Goal: Information Seeking & Learning: Learn about a topic

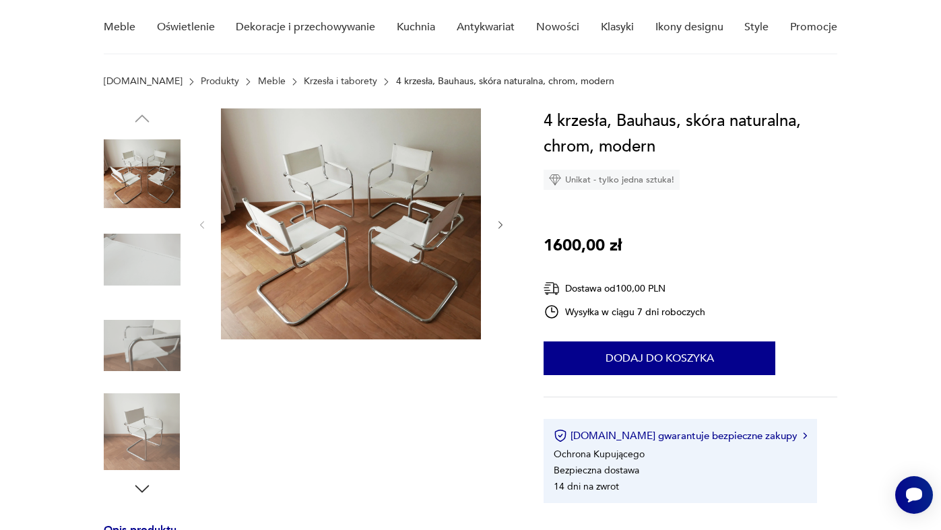
click at [146, 270] on img at bounding box center [142, 260] width 77 height 77
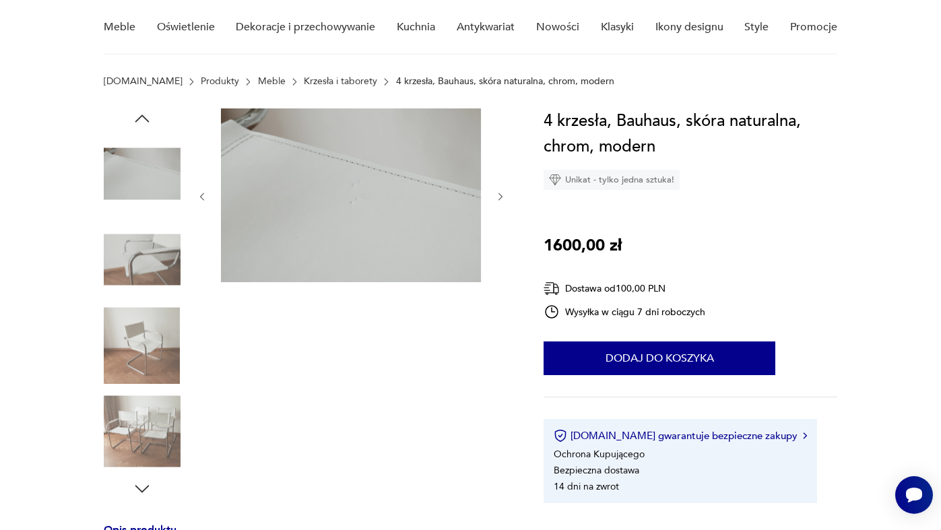
click at [148, 264] on img at bounding box center [142, 260] width 77 height 77
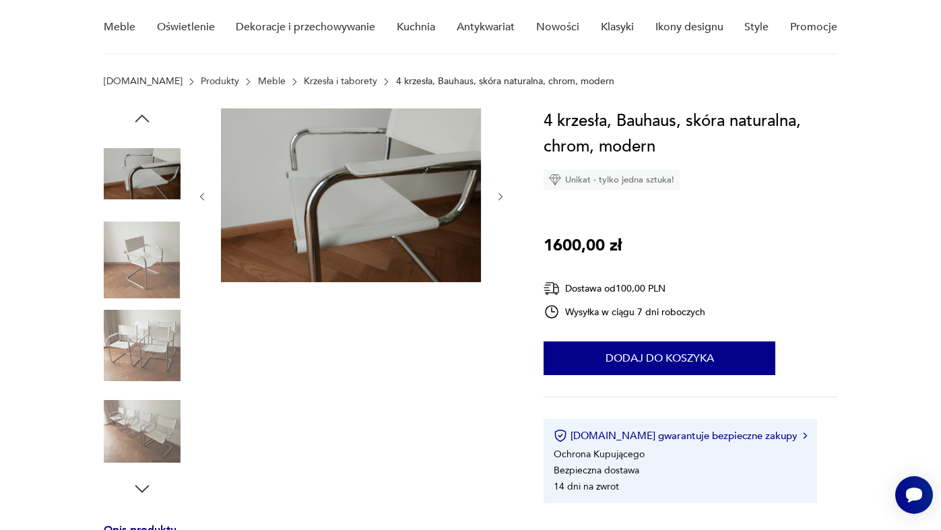
click at [144, 311] on img at bounding box center [142, 345] width 77 height 77
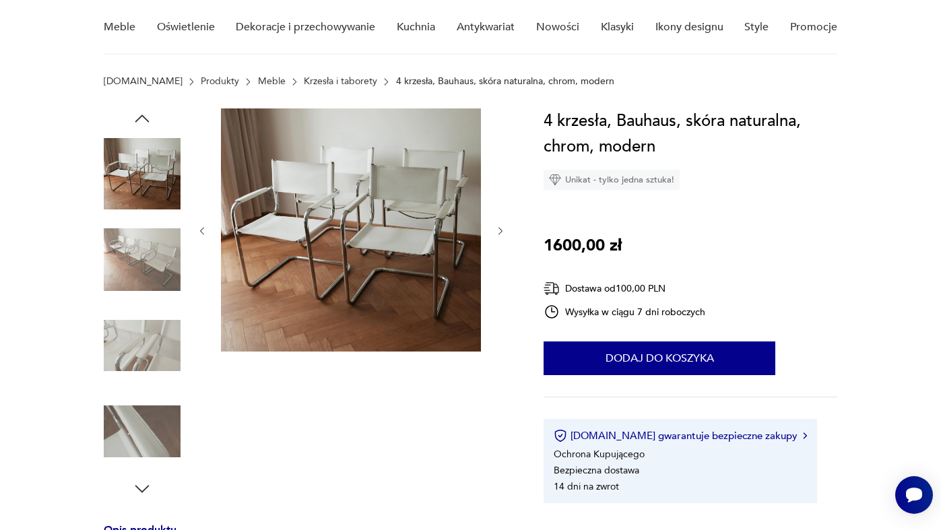
click at [143, 362] on img at bounding box center [142, 345] width 77 height 77
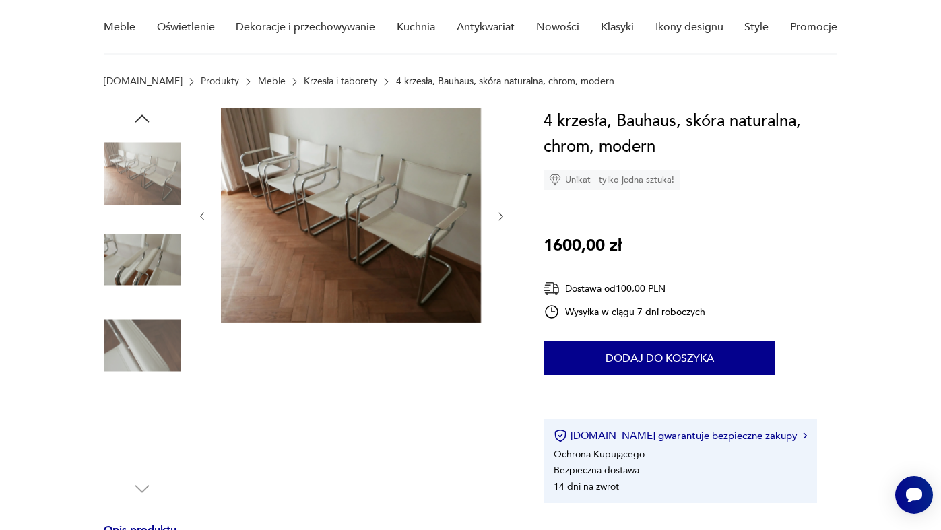
click at [147, 352] on img at bounding box center [142, 345] width 77 height 77
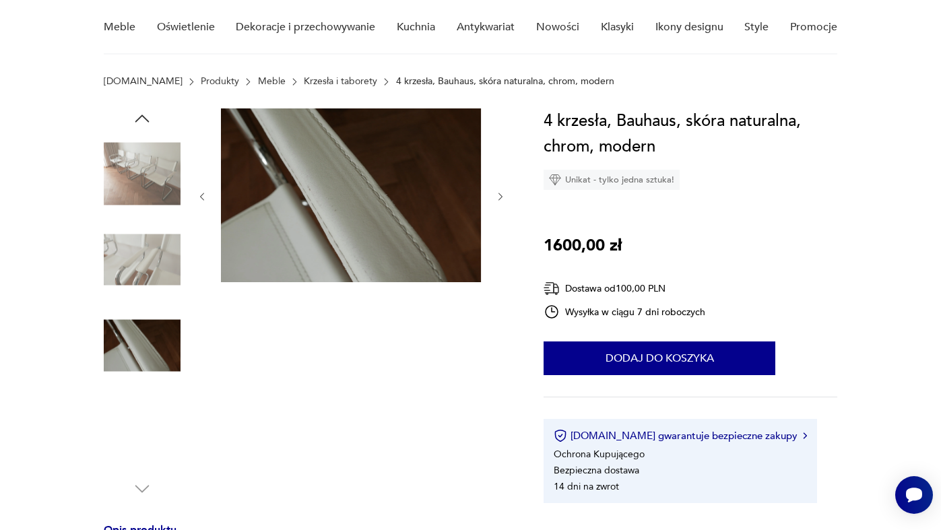
click at [147, 391] on div at bounding box center [142, 303] width 77 height 337
click at [145, 434] on img at bounding box center [142, 431] width 77 height 77
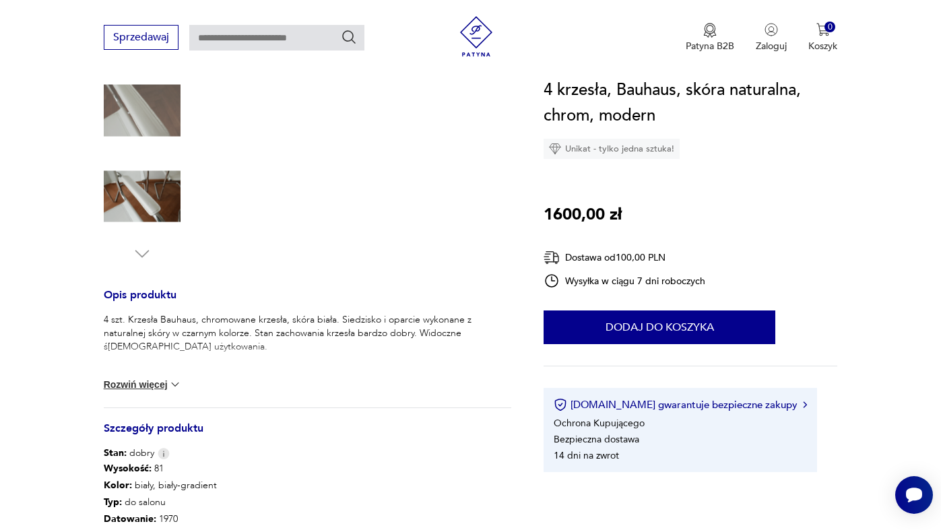
scroll to position [486, 0]
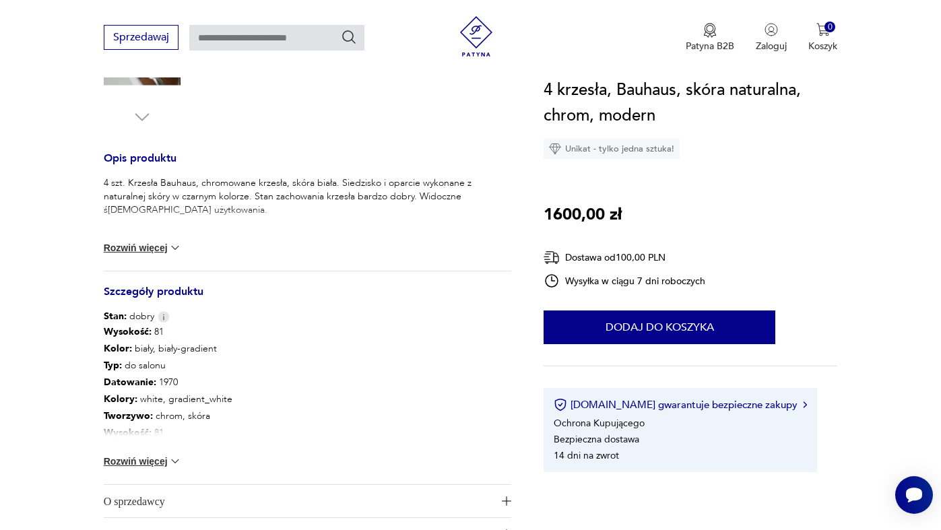
click at [138, 250] on button "Rozwiń więcej" at bounding box center [143, 247] width 78 height 13
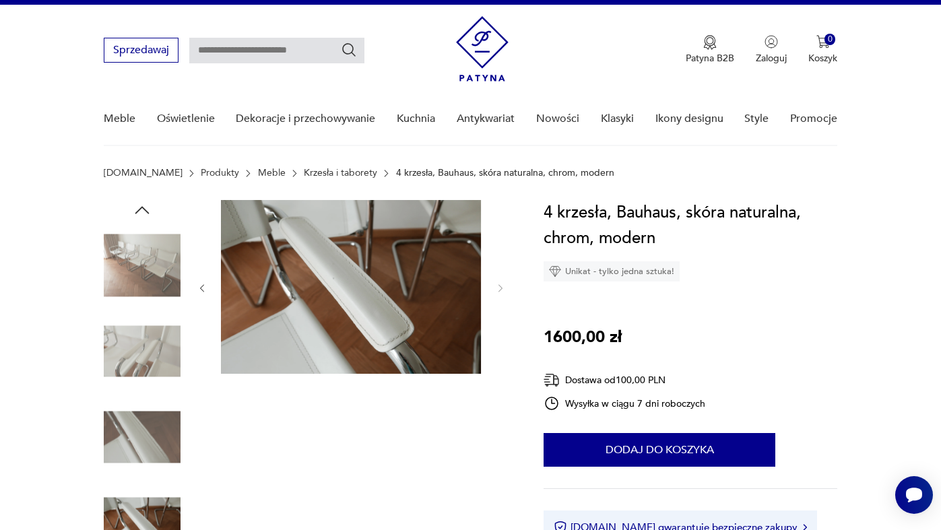
scroll to position [0, 0]
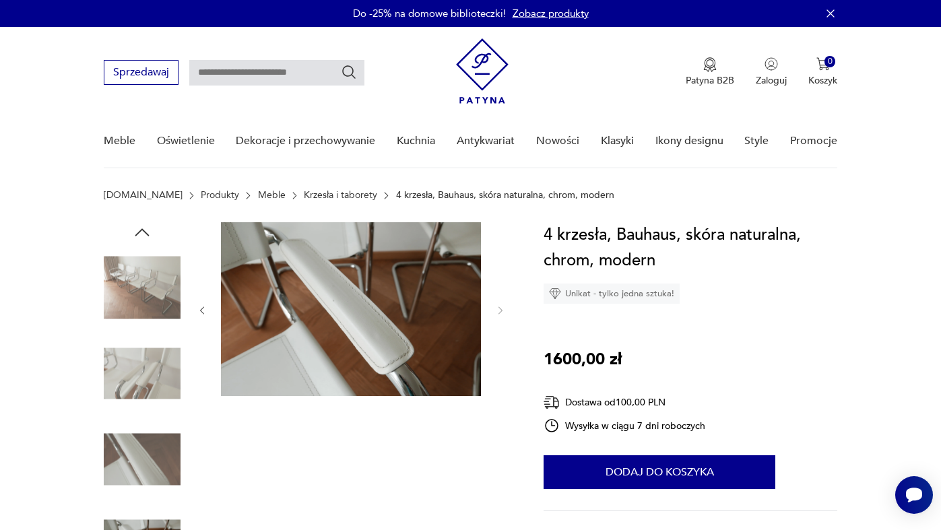
click at [160, 287] on img at bounding box center [142, 287] width 77 height 77
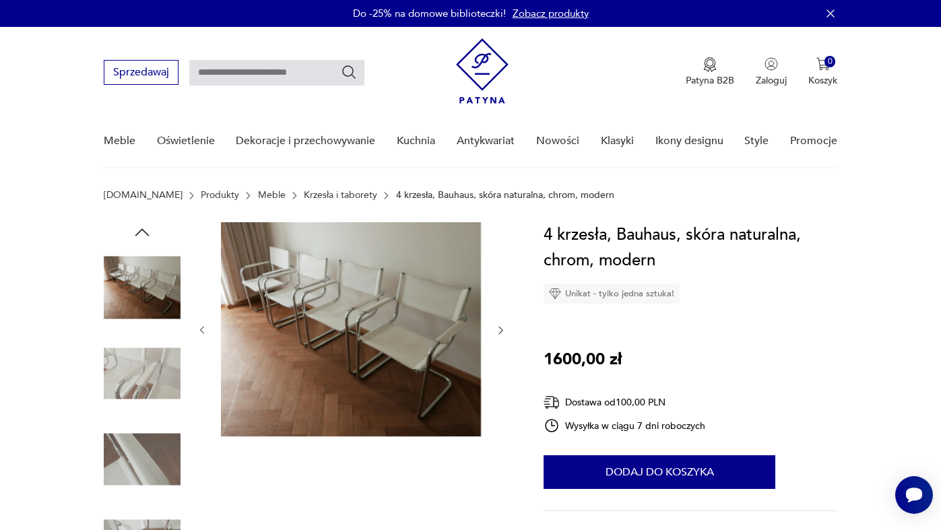
click at [292, 297] on img at bounding box center [351, 329] width 260 height 214
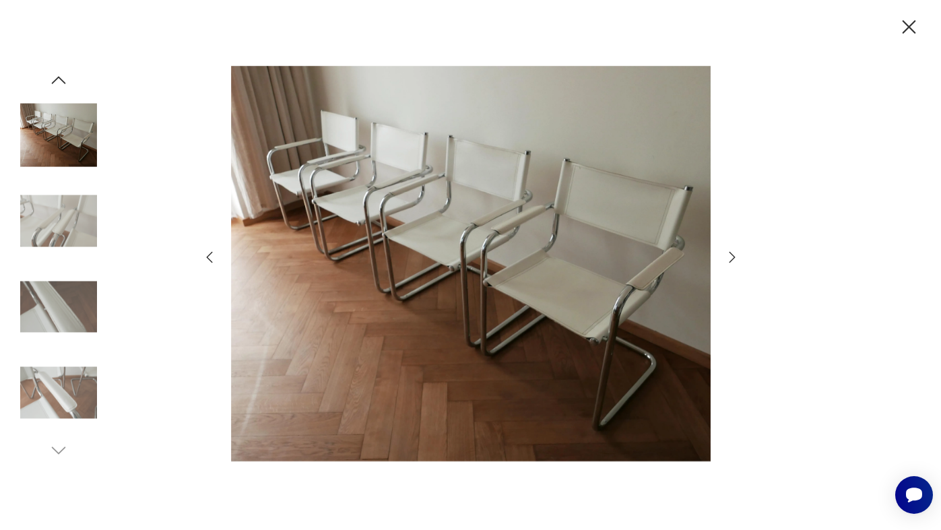
click at [727, 259] on icon "button" at bounding box center [732, 257] width 16 height 16
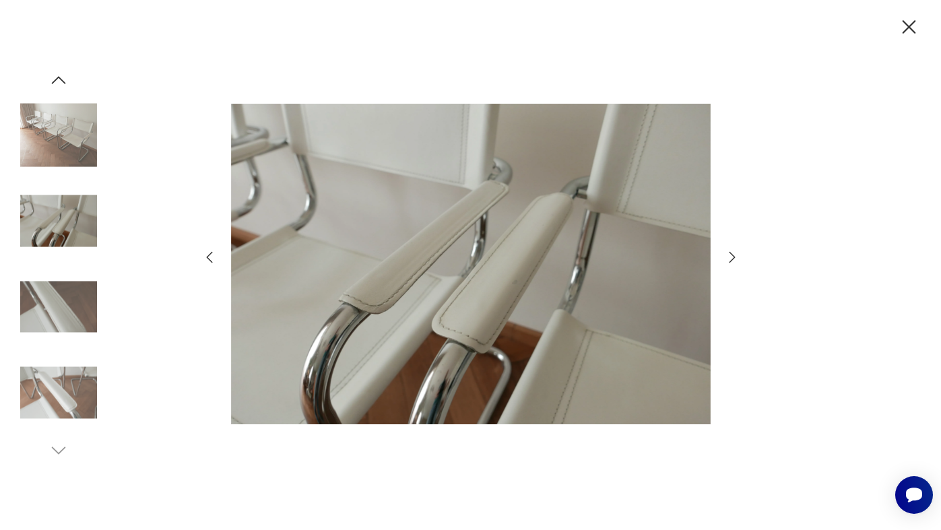
click at [727, 259] on icon "button" at bounding box center [732, 257] width 16 height 16
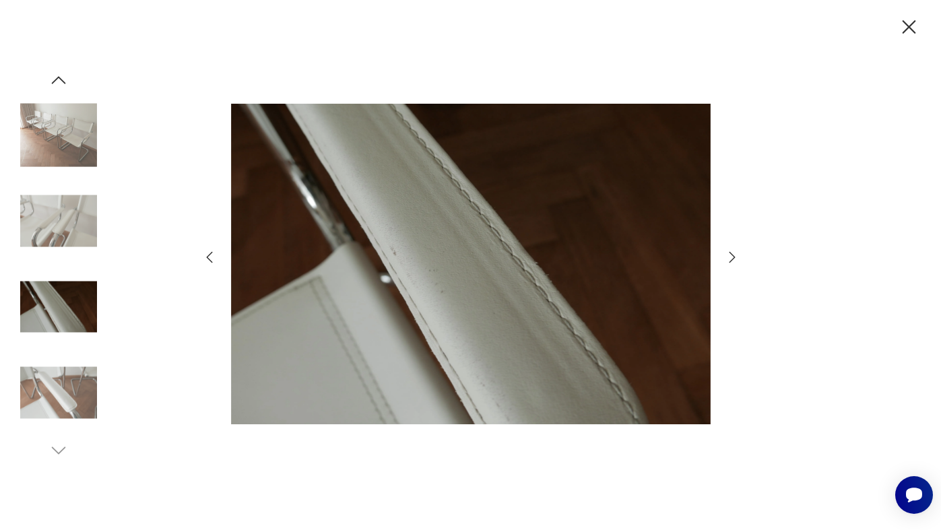
click at [727, 259] on icon "button" at bounding box center [732, 257] width 16 height 16
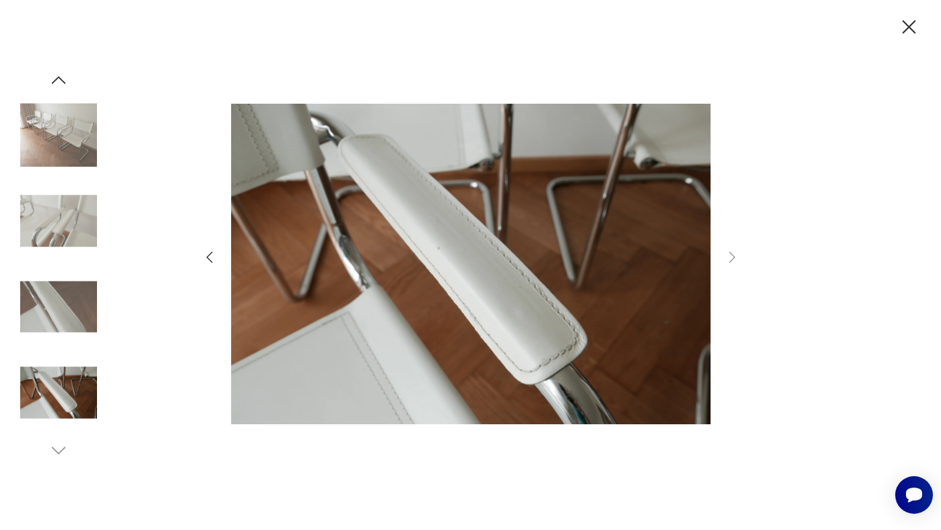
click at [907, 29] on icon "button" at bounding box center [909, 26] width 13 height 13
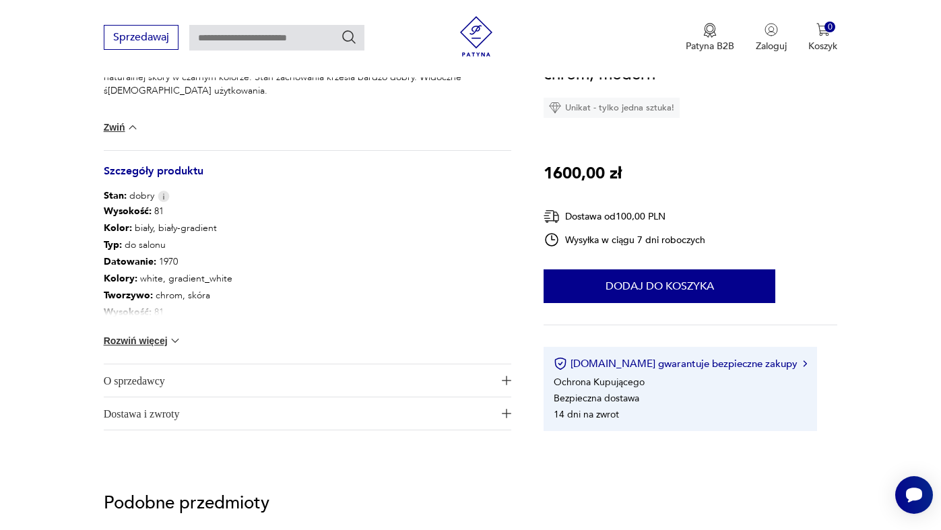
scroll to position [597, 0]
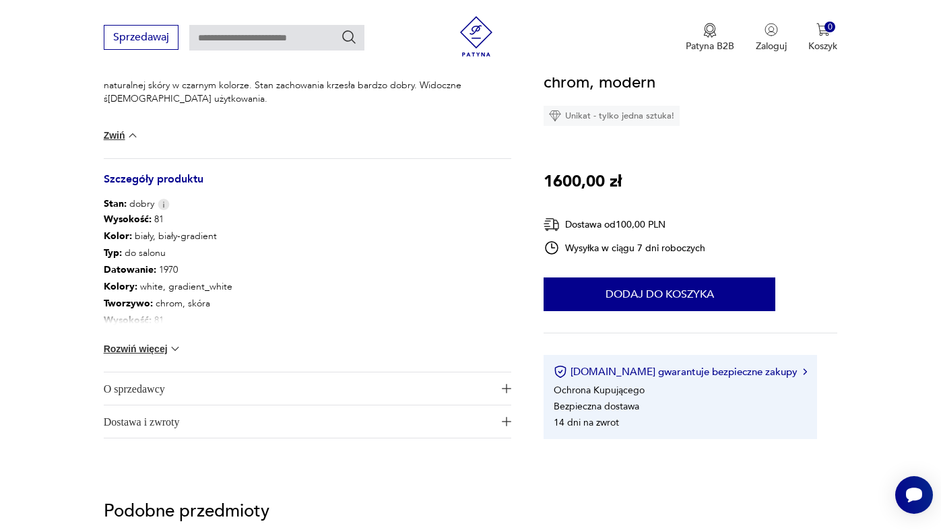
click at [148, 352] on button "Rozwiń więcej" at bounding box center [143, 348] width 78 height 13
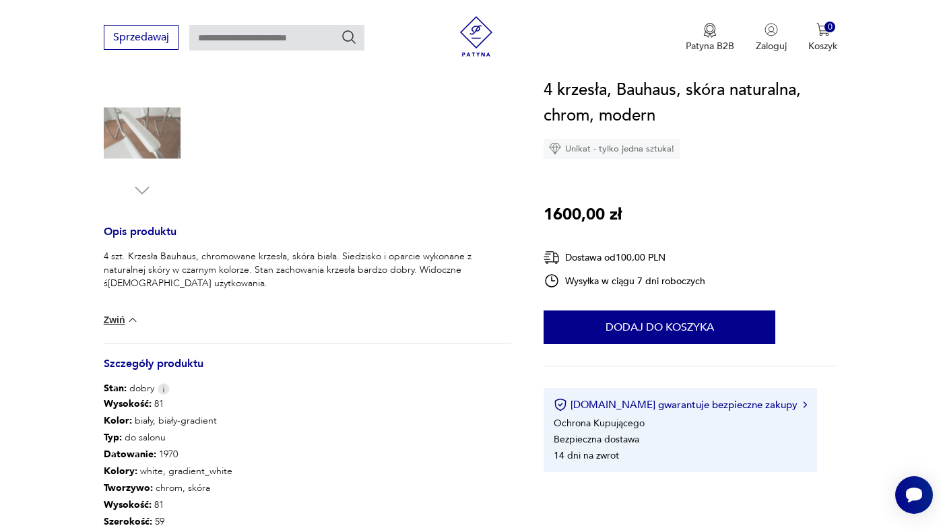
scroll to position [125, 0]
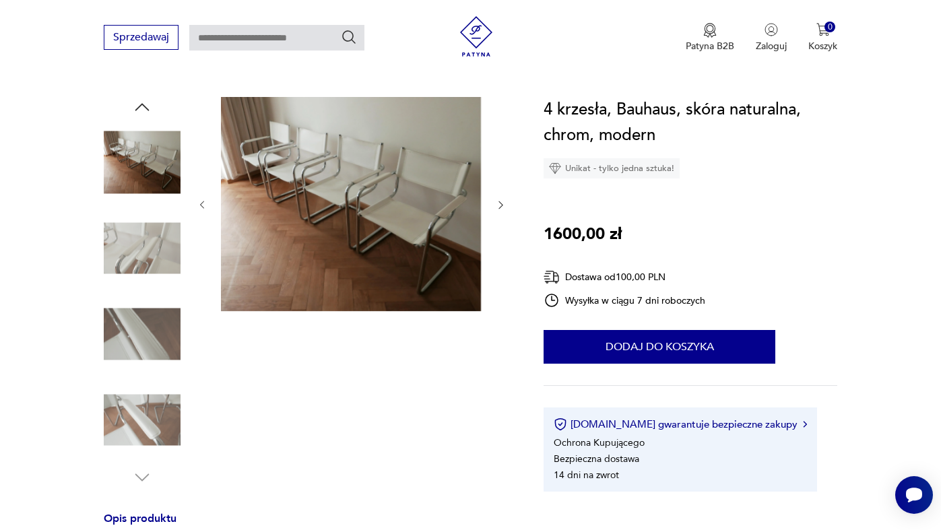
click at [138, 258] on img at bounding box center [142, 248] width 77 height 77
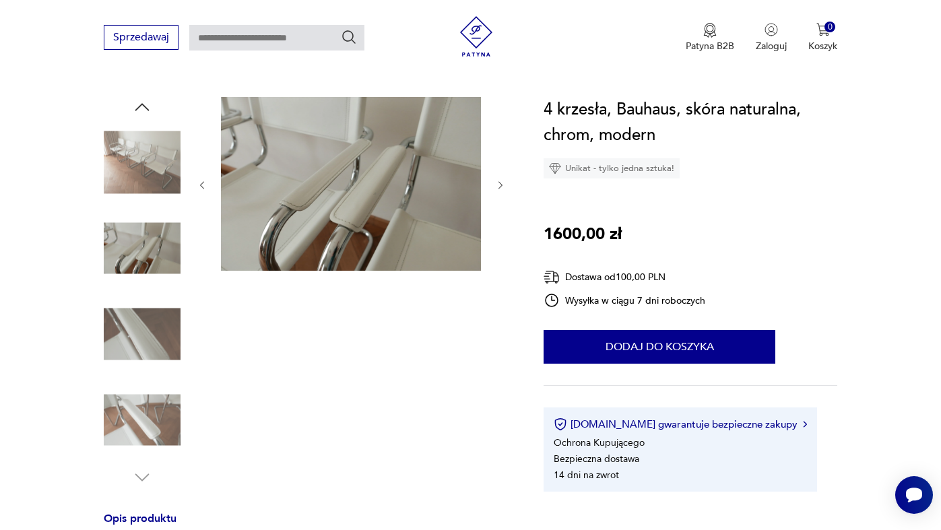
click at [137, 308] on img at bounding box center [142, 334] width 77 height 77
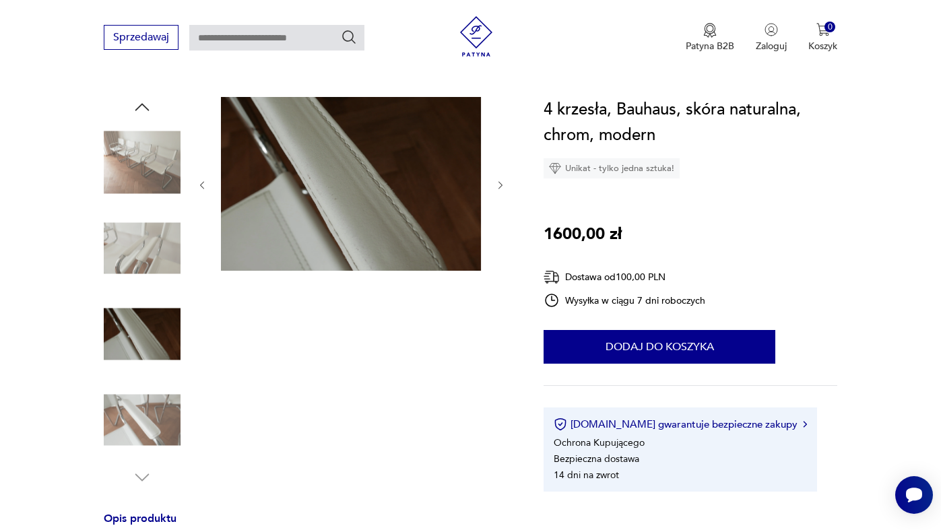
click at [150, 152] on img at bounding box center [142, 162] width 77 height 77
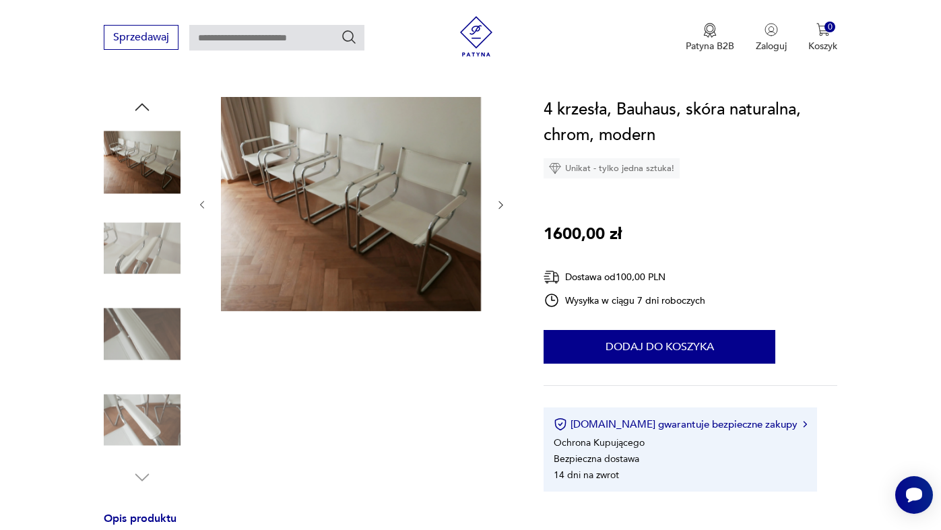
click at [136, 238] on img at bounding box center [142, 248] width 77 height 77
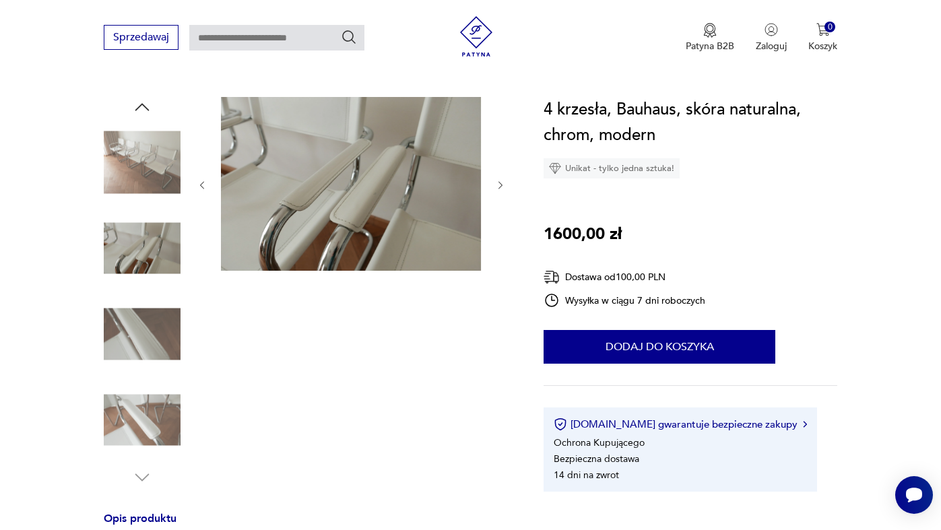
click at [137, 323] on img at bounding box center [142, 334] width 77 height 77
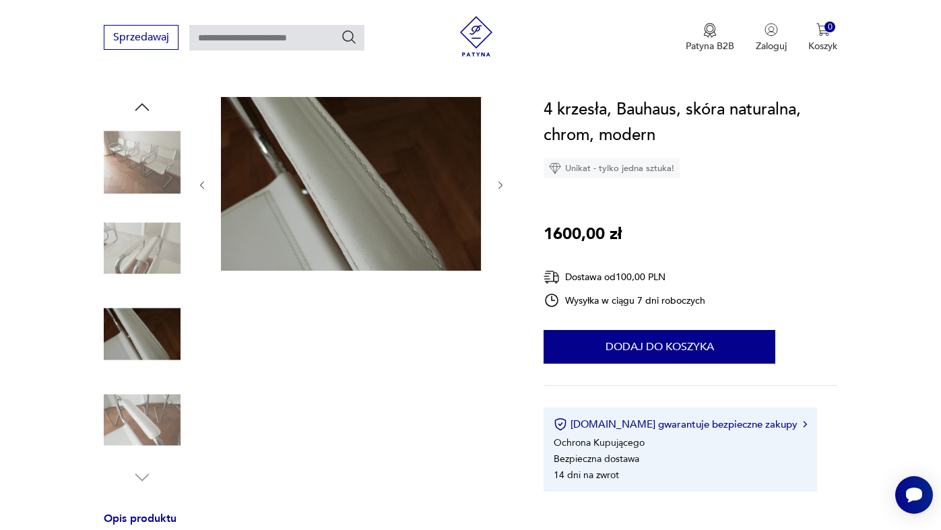
click at [135, 424] on img at bounding box center [142, 420] width 77 height 77
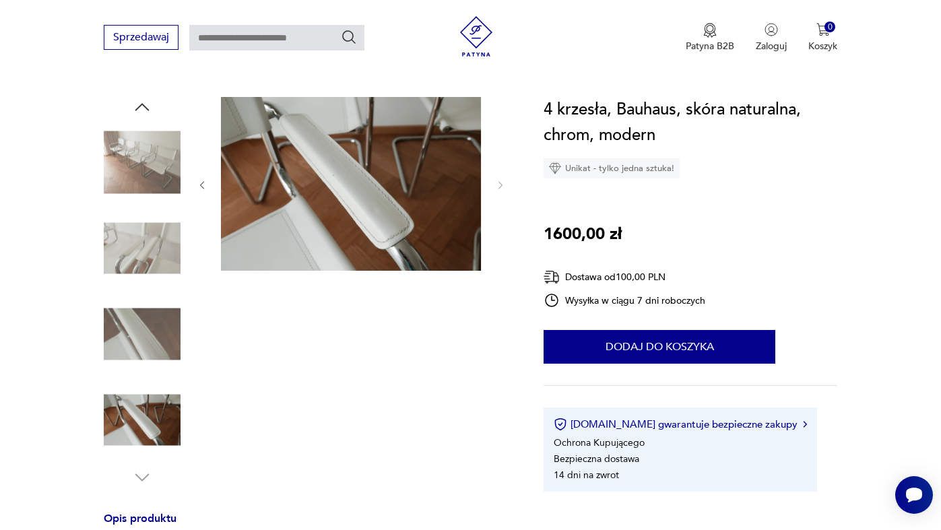
click at [157, 162] on img at bounding box center [142, 162] width 77 height 77
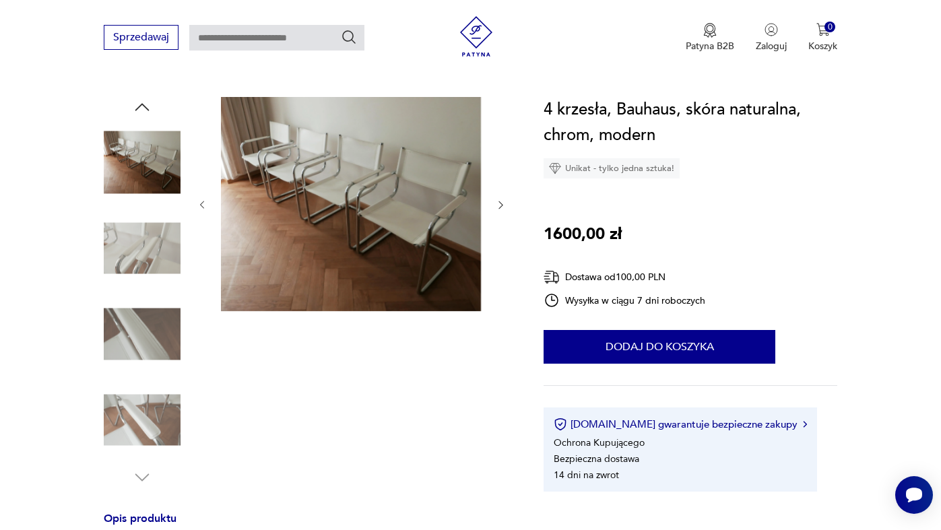
click at [147, 249] on img at bounding box center [142, 248] width 77 height 77
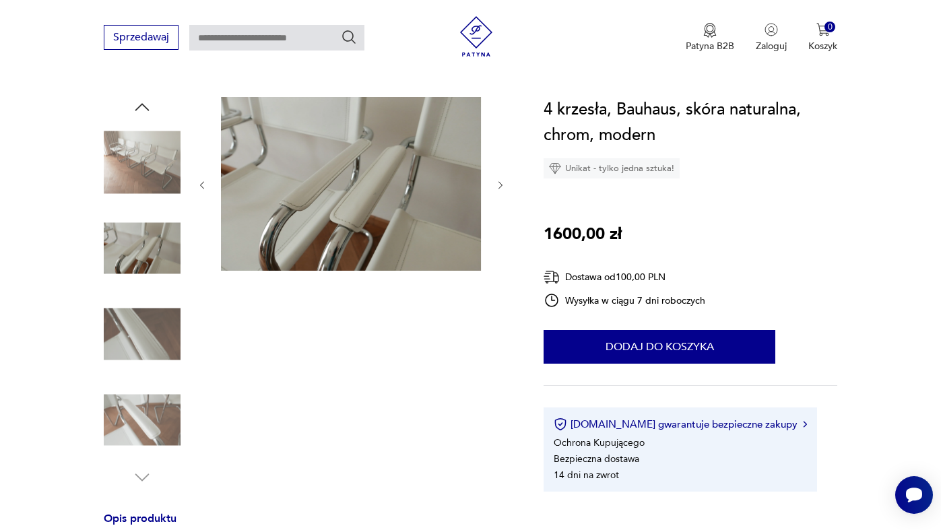
click at [147, 323] on img at bounding box center [142, 334] width 77 height 77
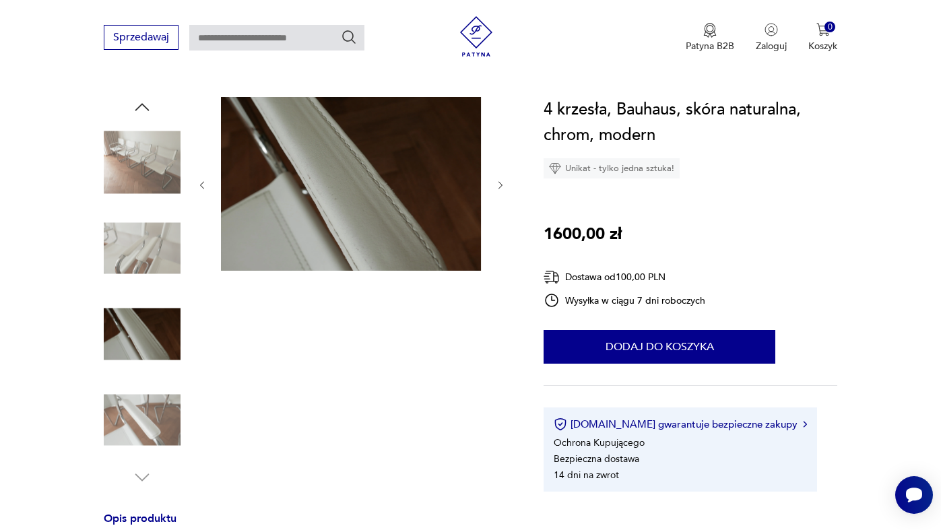
click at [147, 394] on img at bounding box center [142, 420] width 77 height 77
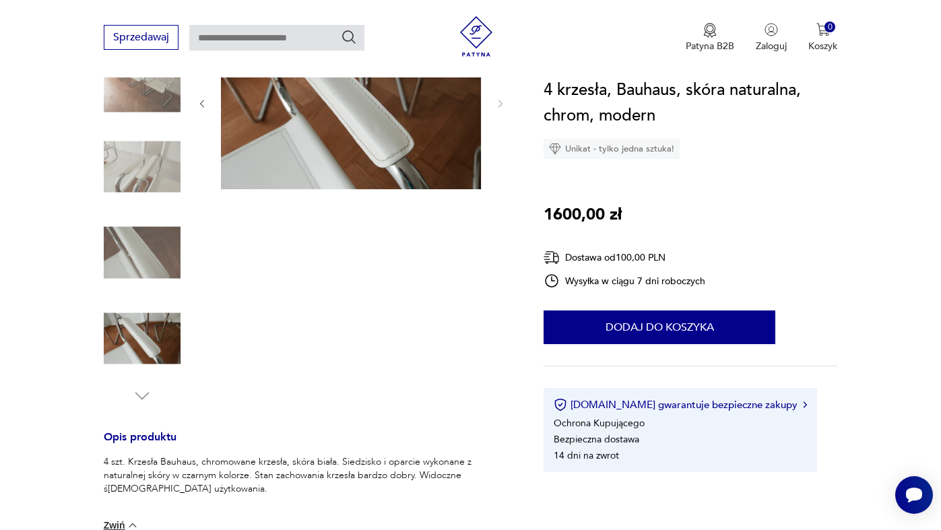
scroll to position [224, 0]
